Goal: Information Seeking & Learning: Learn about a topic

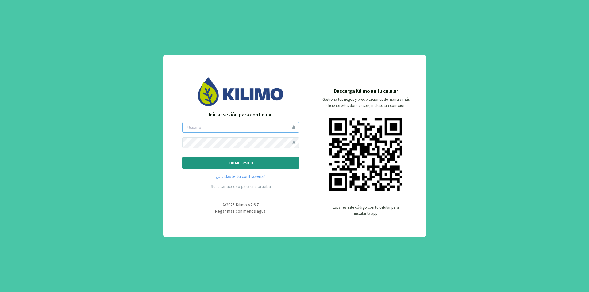
type input "lamili"
click at [240, 163] on p "iniciar sesión" at bounding box center [240, 162] width 107 height 7
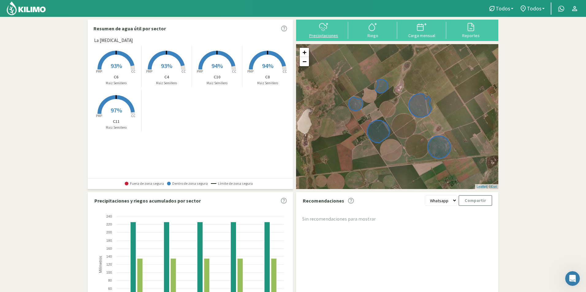
click at [322, 32] on icon at bounding box center [324, 27] width 10 height 10
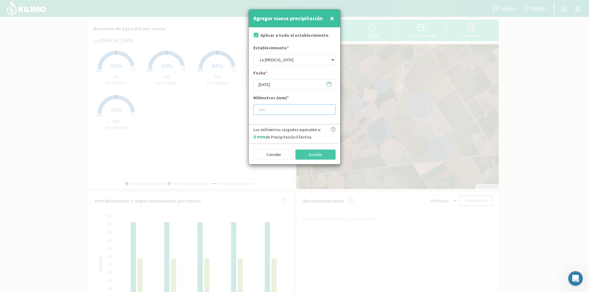
click at [276, 108] on input "number" at bounding box center [294, 109] width 82 height 11
type input "28"
click at [313, 155] on button "Guardar" at bounding box center [315, 155] width 40 height 10
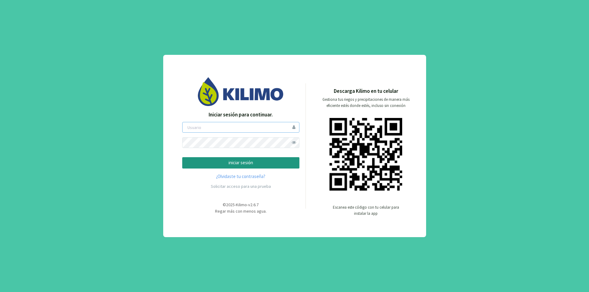
type input "lamili"
click at [240, 160] on p "iniciar sesión" at bounding box center [240, 162] width 107 height 7
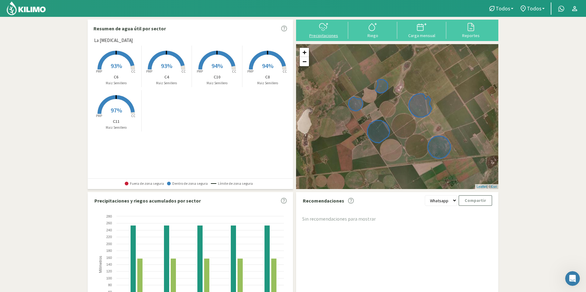
click at [324, 32] on icon at bounding box center [324, 27] width 10 height 10
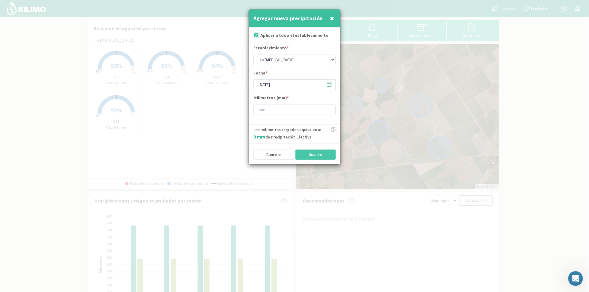
click at [332, 129] on icon at bounding box center [332, 129] width 5 height 5
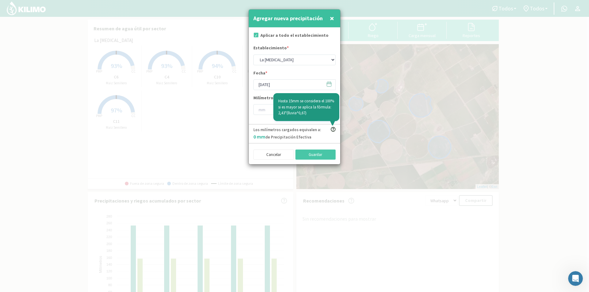
click at [329, 137] on div "Los milímetros cargados equivalen a: 0 mm de Precipitación Efectiva Hasta 15mm …" at bounding box center [294, 133] width 91 height 19
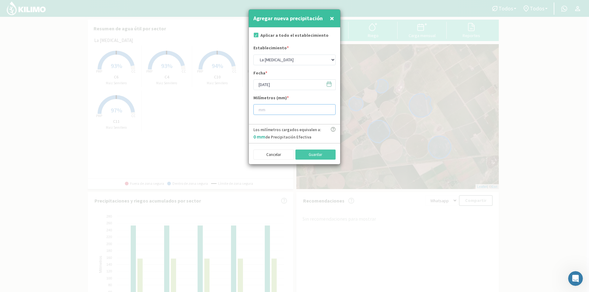
click at [266, 108] on input "number" at bounding box center [294, 109] width 82 height 11
type input "1"
type input "6"
click at [280, 156] on button "Cancelar" at bounding box center [273, 155] width 40 height 10
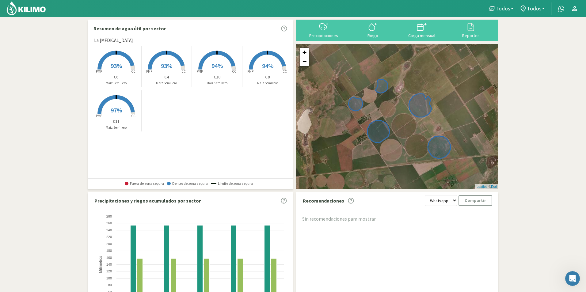
click at [112, 68] on span "93%" at bounding box center [116, 66] width 11 height 8
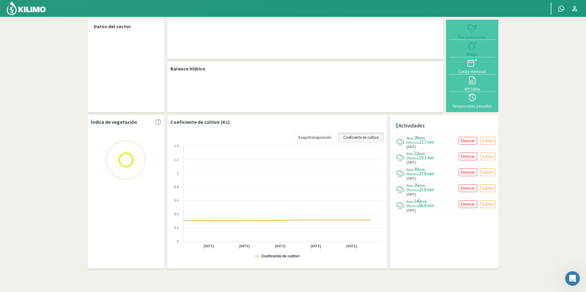
select select "3: Object"
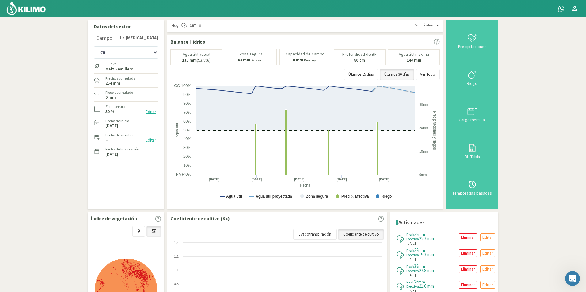
click at [474, 111] on icon at bounding box center [471, 111] width 6 height 0
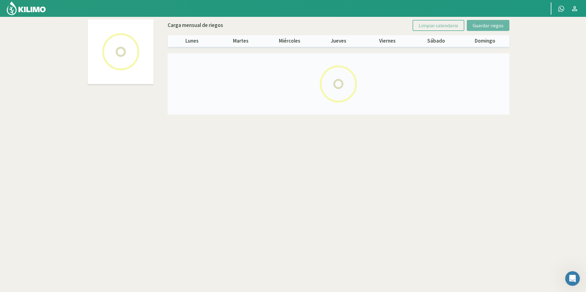
select select "3: Object"
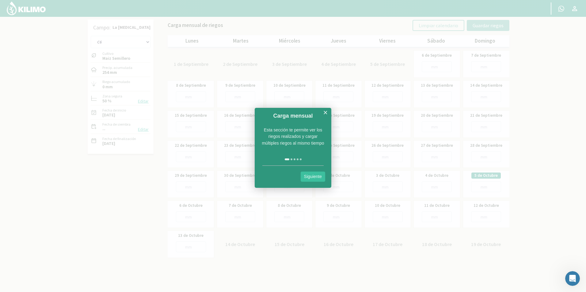
click at [314, 178] on link "Siguiente" at bounding box center [313, 177] width 25 height 10
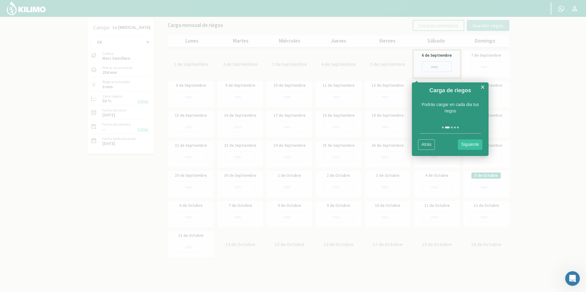
click at [482, 86] on link "×" at bounding box center [483, 87] width 5 height 8
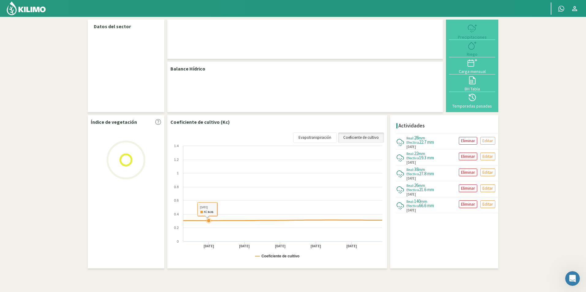
select select "3: Object"
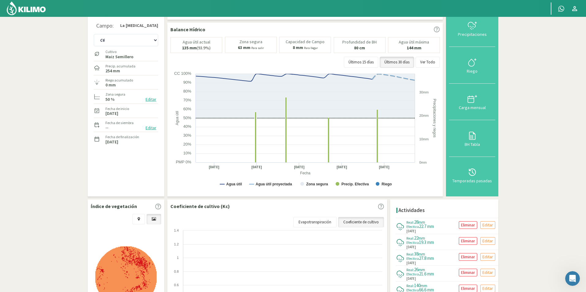
scroll to position [11, 0]
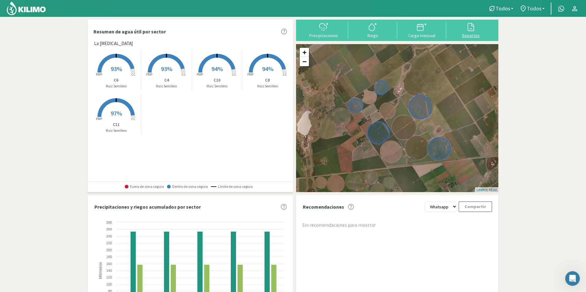
click at [472, 29] on icon at bounding box center [471, 27] width 10 height 10
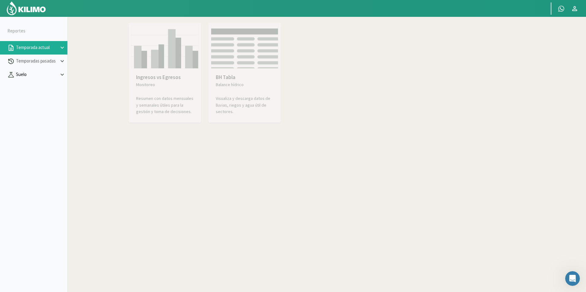
click at [30, 74] on p "Suelo" at bounding box center [37, 74] width 44 height 7
